Goal: Task Accomplishment & Management: Manage account settings

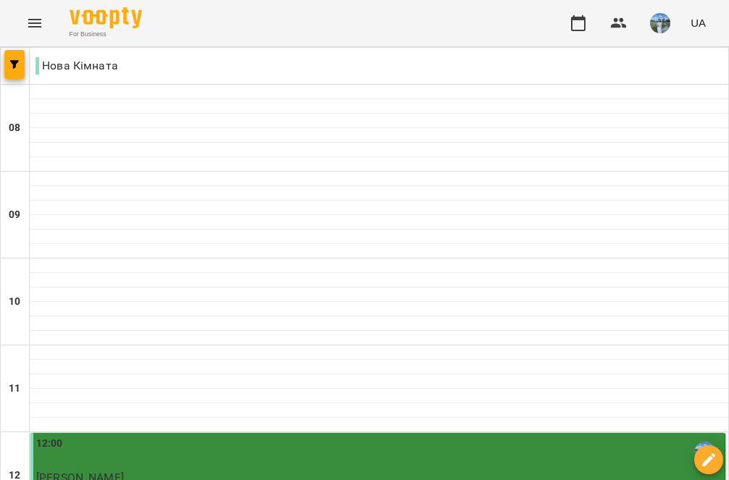
scroll to position [575, 0]
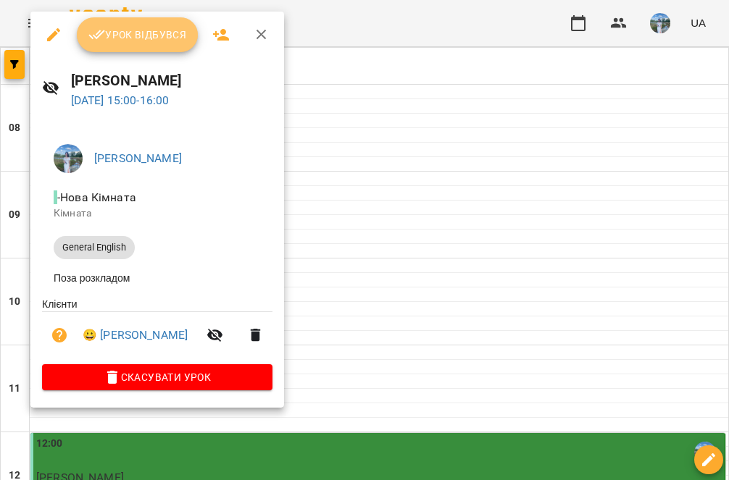
click at [143, 33] on span "Урок відбувся" at bounding box center [137, 34] width 99 height 17
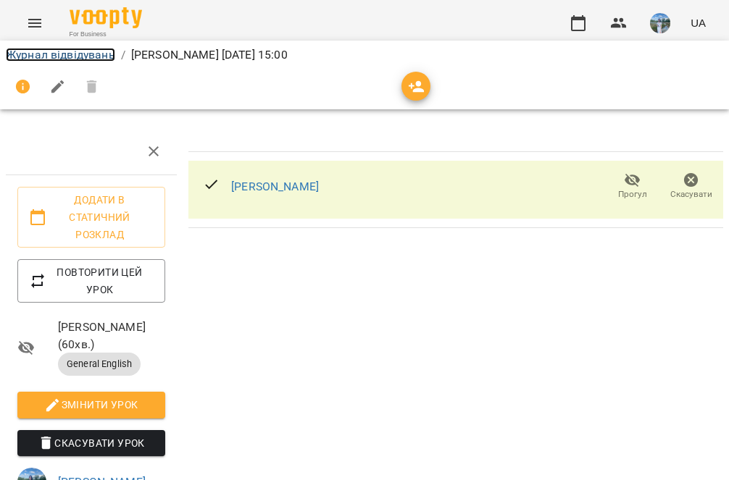
click at [66, 59] on link "Журнал відвідувань" at bounding box center [60, 55] width 109 height 14
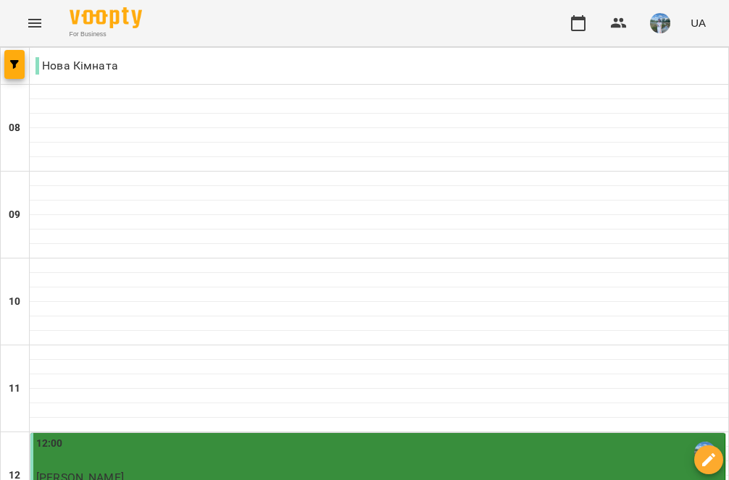
scroll to position [591, 0]
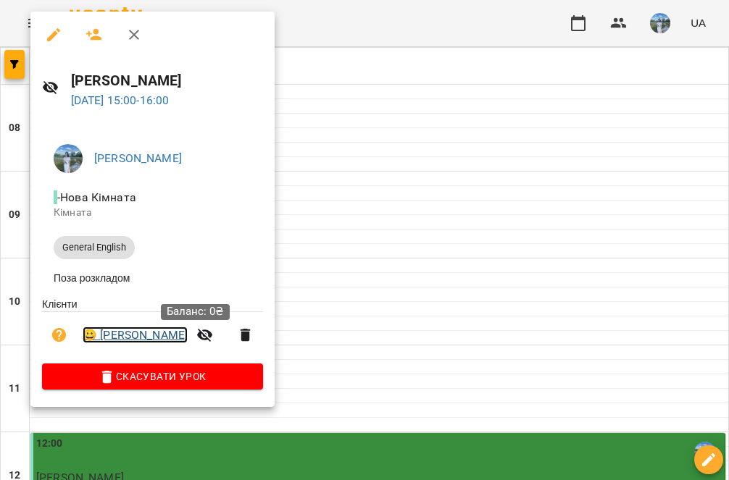
click at [183, 342] on link "😀 [PERSON_NAME]" at bounding box center [135, 335] width 105 height 17
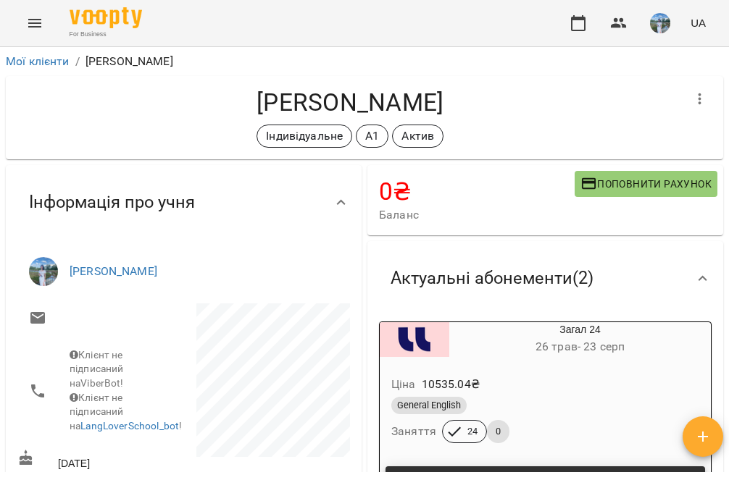
click at [530, 129] on div "Індивідуальне А1 Актив" at bounding box center [349, 136] width 665 height 23
click at [49, 56] on link "Мої клієнти" at bounding box center [38, 61] width 64 height 14
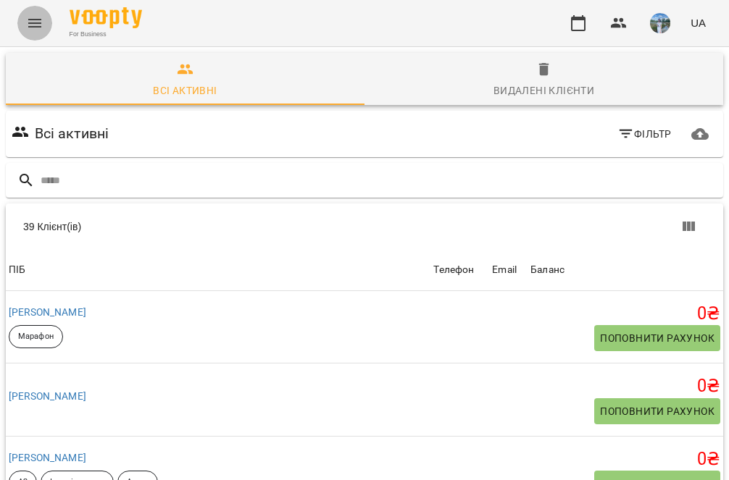
click at [28, 20] on icon "Menu" at bounding box center [34, 22] width 17 height 17
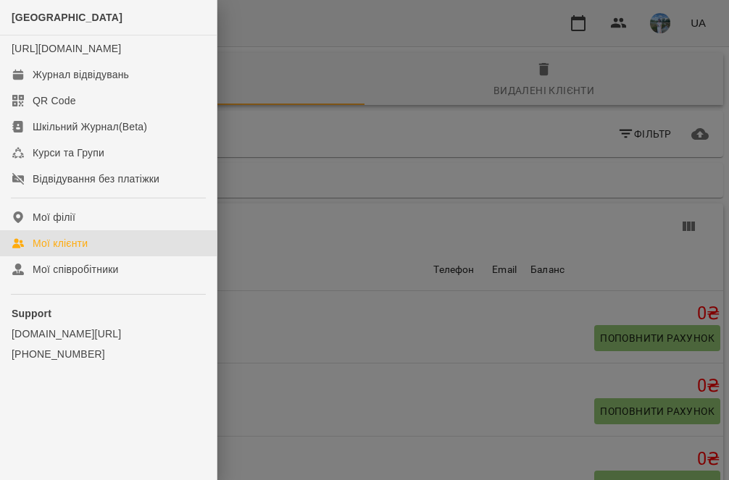
click at [293, 66] on div at bounding box center [364, 240] width 729 height 480
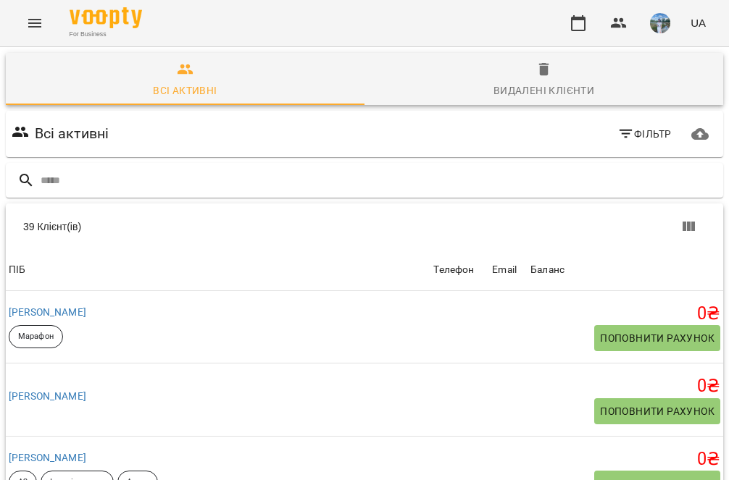
click at [32, 22] on icon "Menu" at bounding box center [34, 23] width 13 height 9
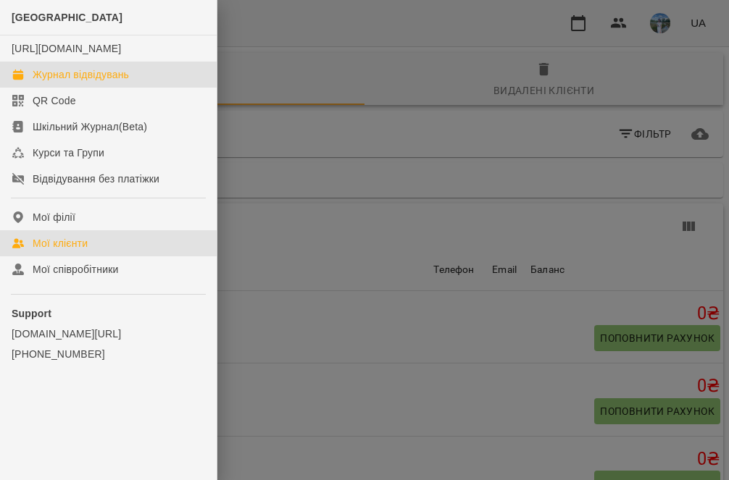
click at [80, 88] on link "Журнал відвідувань" at bounding box center [108, 75] width 217 height 26
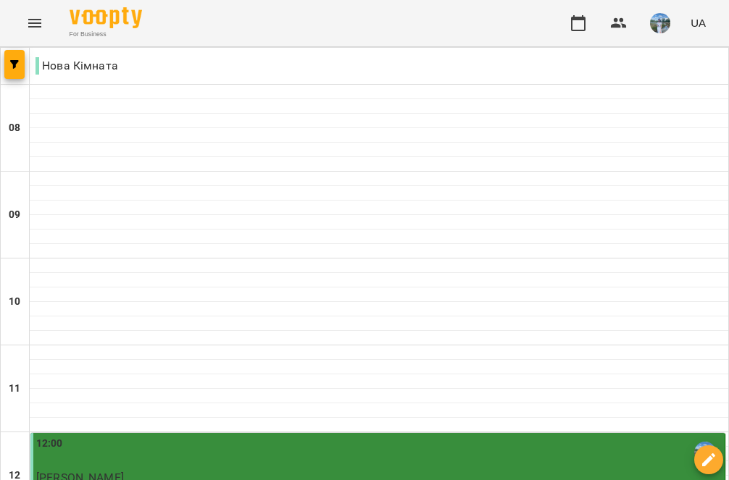
scroll to position [541, 0]
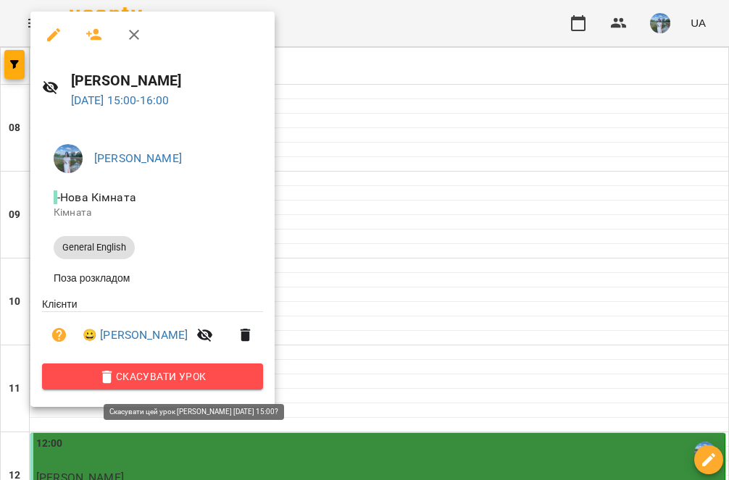
click at [251, 383] on span "Скасувати Урок" at bounding box center [153, 376] width 198 height 17
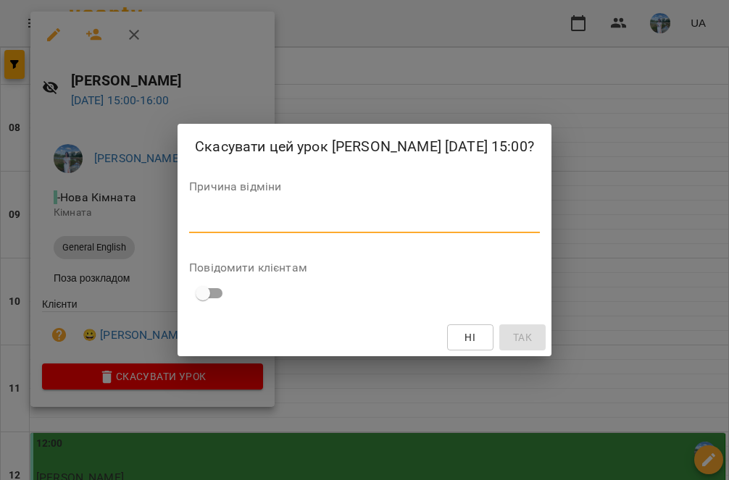
click at [299, 228] on textarea at bounding box center [364, 221] width 351 height 14
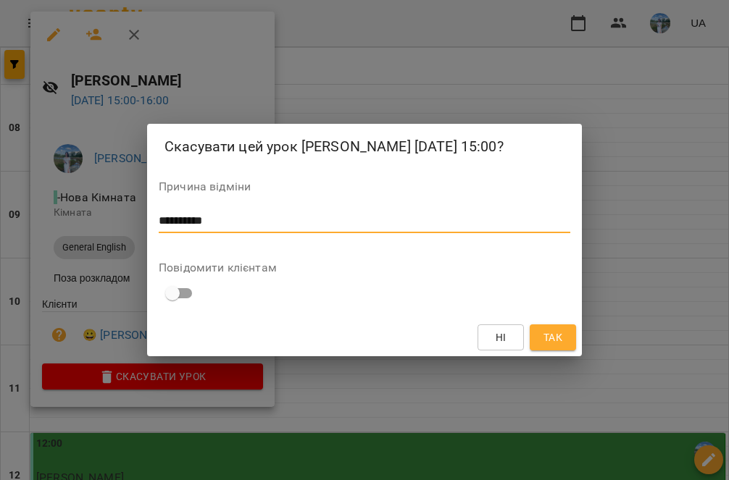
type textarea "**********"
click at [551, 346] on span "Так" at bounding box center [552, 337] width 19 height 17
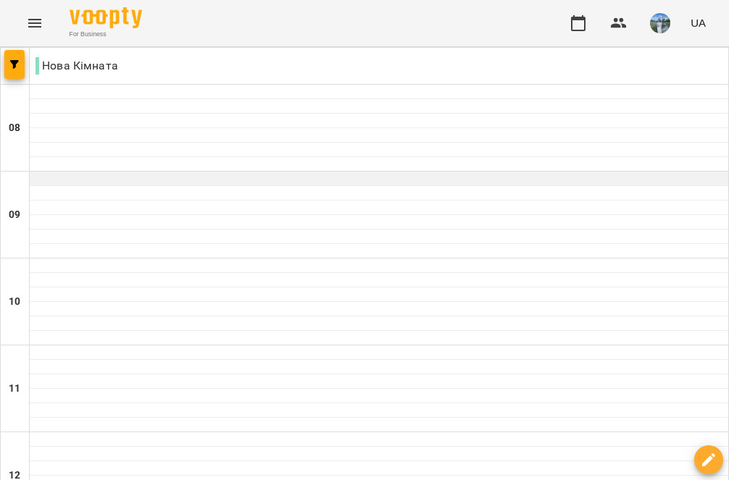
click at [138, 180] on div at bounding box center [379, 179] width 698 height 14
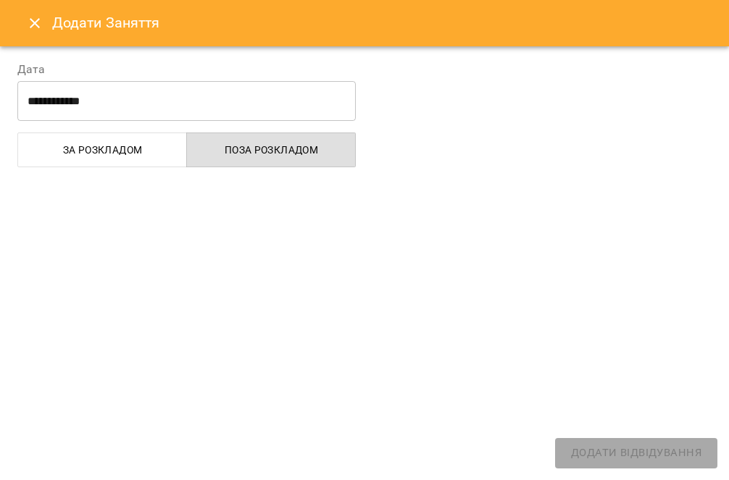
select select "**********"
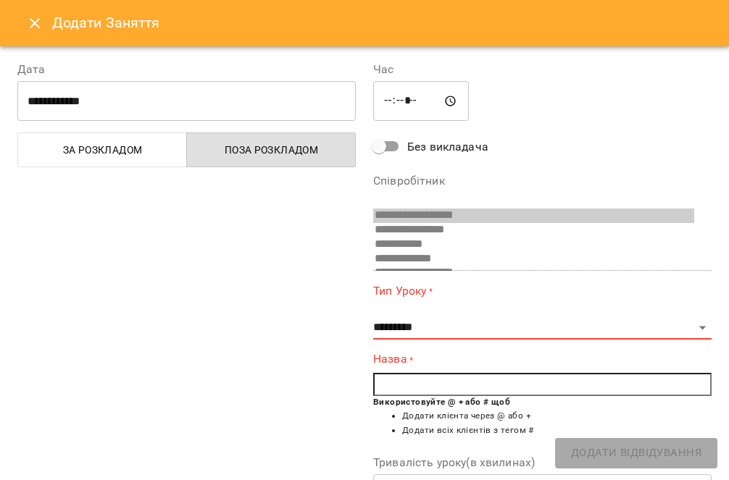
scroll to position [211, 0]
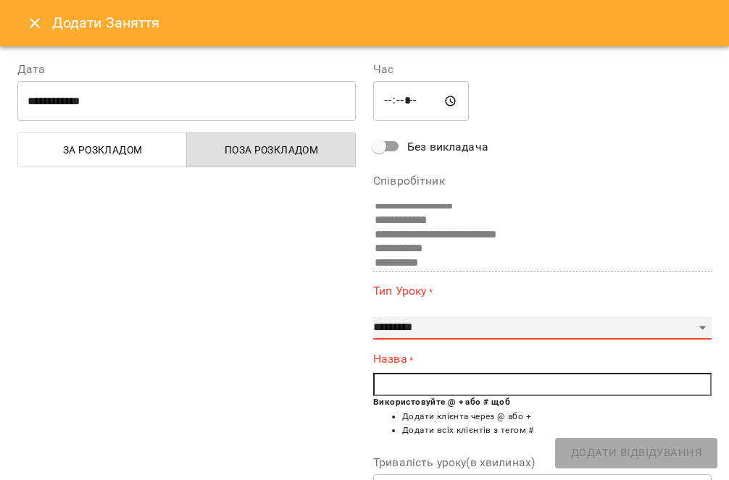
click at [456, 332] on select "**********" at bounding box center [542, 328] width 338 height 23
select select "**********"
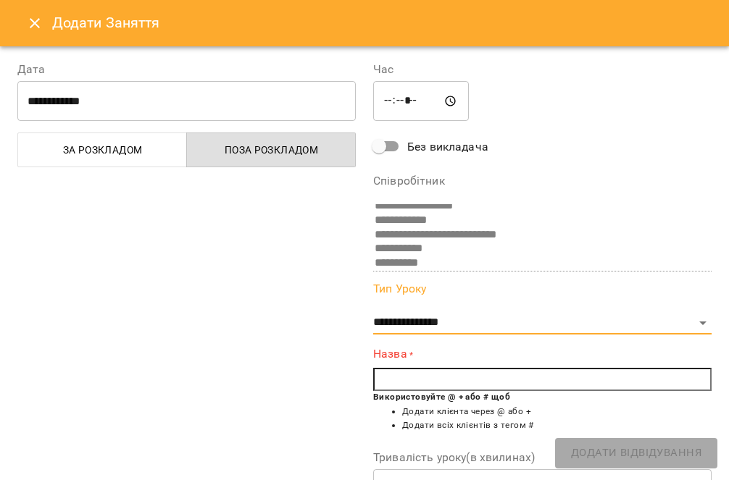
click at [420, 375] on input "text" at bounding box center [542, 379] width 338 height 23
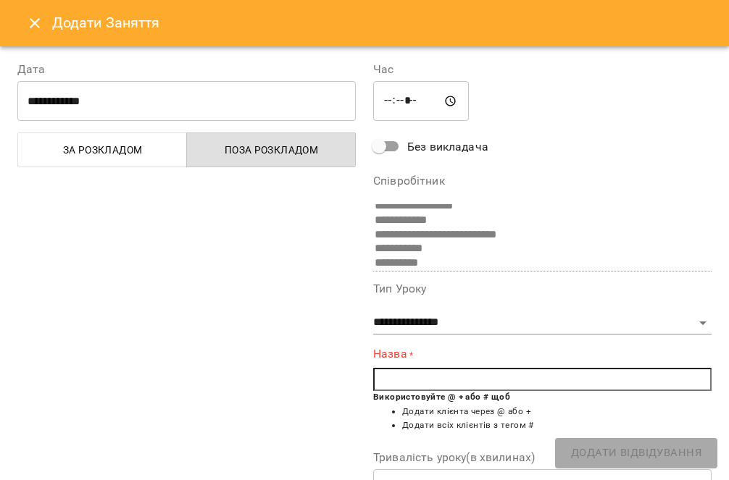
type input "*"
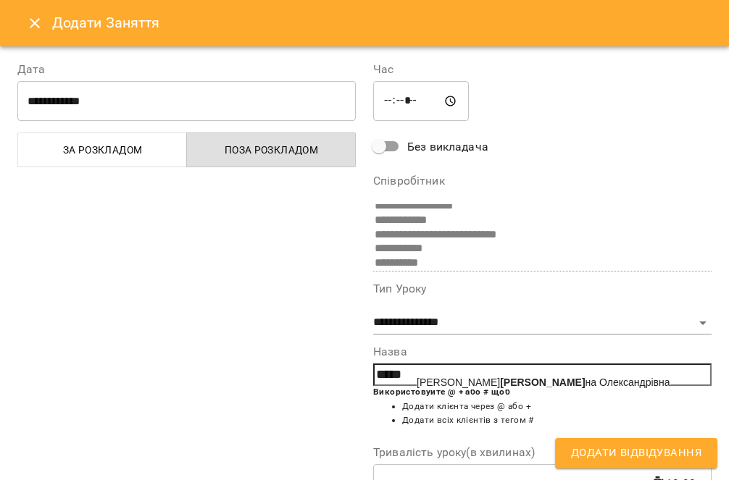
click at [587, 385] on span "[PERSON_NAME] на Олександрівна" at bounding box center [544, 383] width 254 height 12
type input "**********"
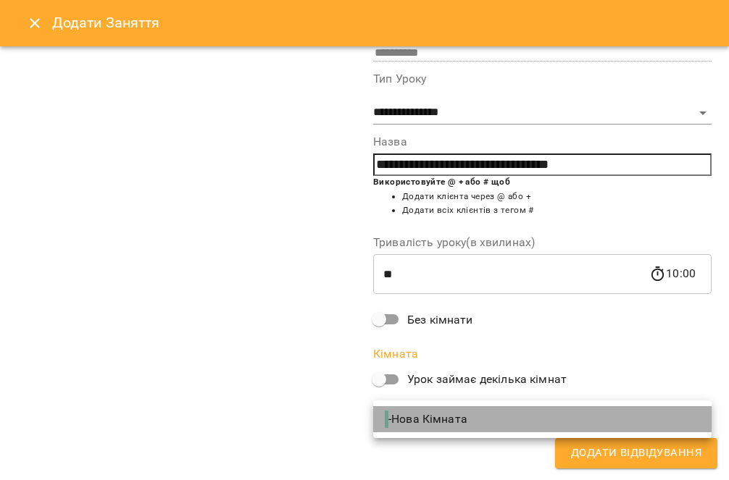
click at [468, 414] on span "- Нова Кімната" at bounding box center [427, 419] width 85 height 17
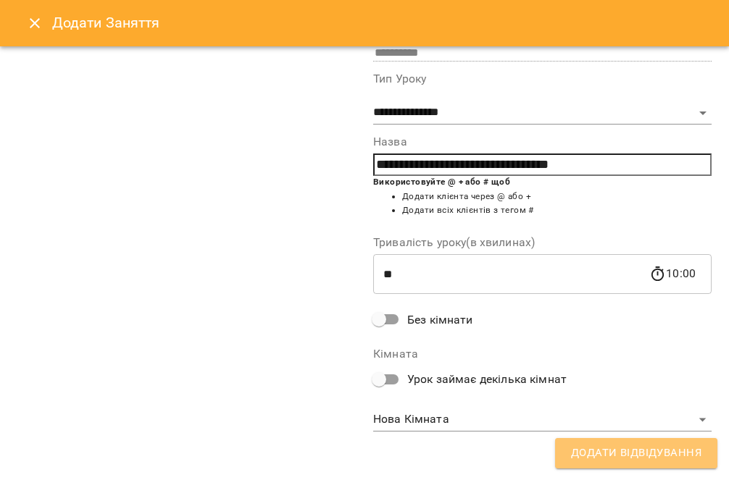
click at [618, 459] on span "Додати Відвідування" at bounding box center [636, 453] width 130 height 19
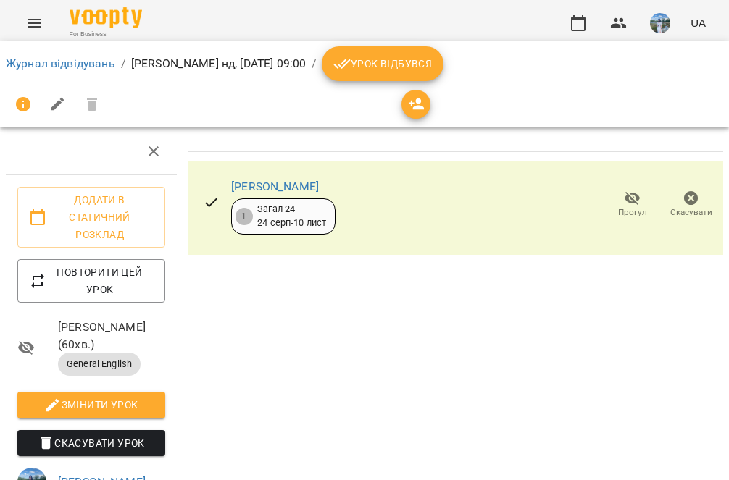
click at [432, 64] on span "Урок відбувся" at bounding box center [382, 63] width 99 height 17
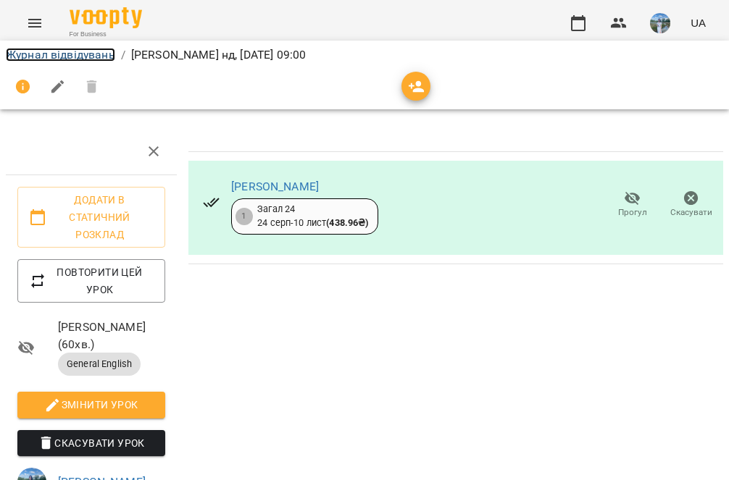
click at [77, 57] on link "Журнал відвідувань" at bounding box center [60, 55] width 109 height 14
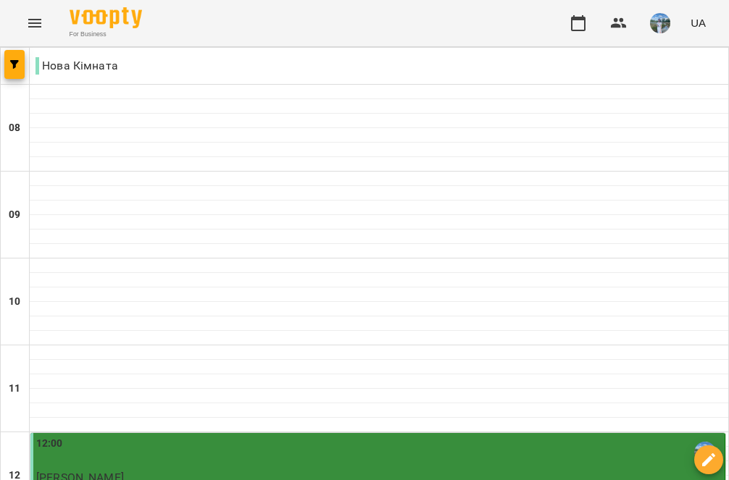
scroll to position [569, 0]
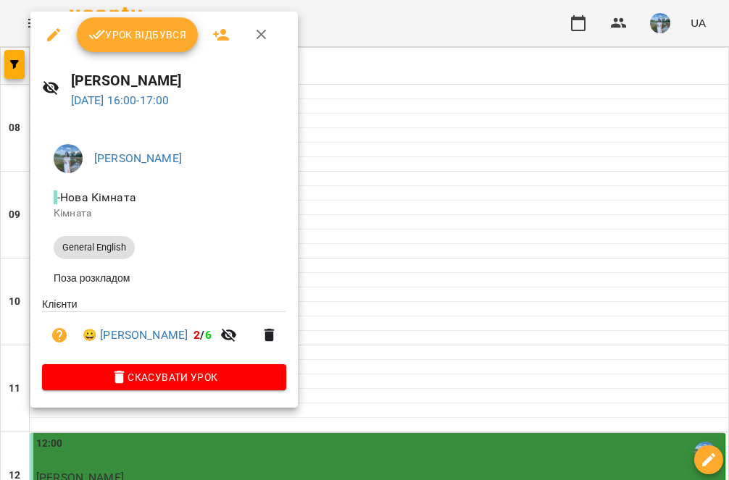
click at [163, 31] on span "Урок відбувся" at bounding box center [137, 34] width 99 height 17
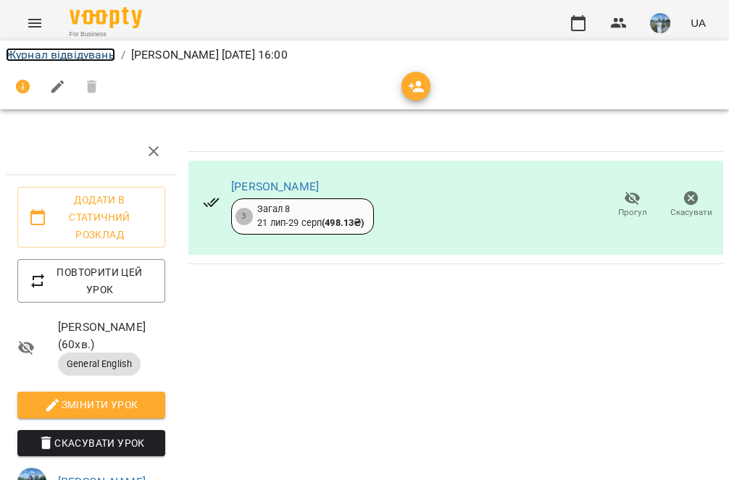
click at [83, 53] on link "Журнал відвідувань" at bounding box center [60, 55] width 109 height 14
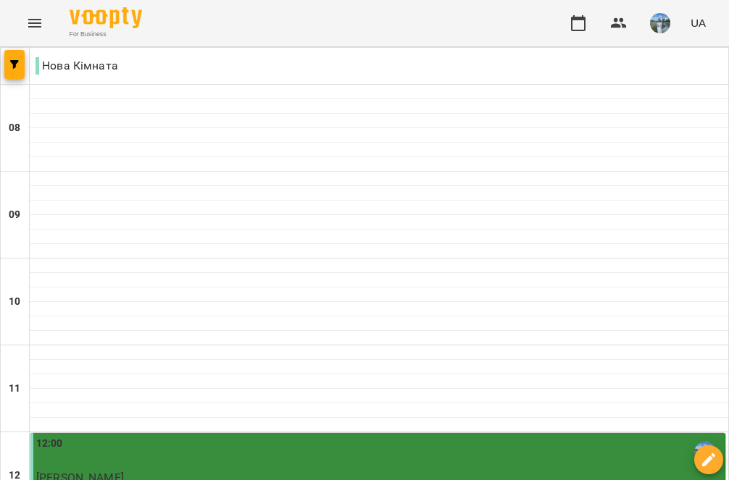
scroll to position [559, 0]
